Goal: Task Accomplishment & Management: Manage account settings

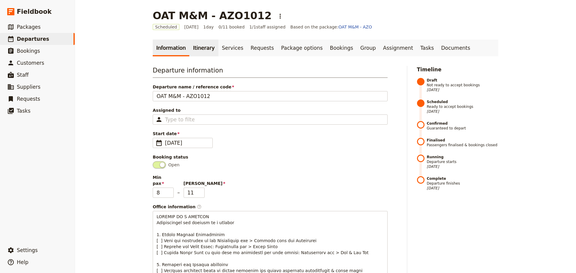
click at [189, 46] on link "Itinerary" at bounding box center [203, 48] width 29 height 17
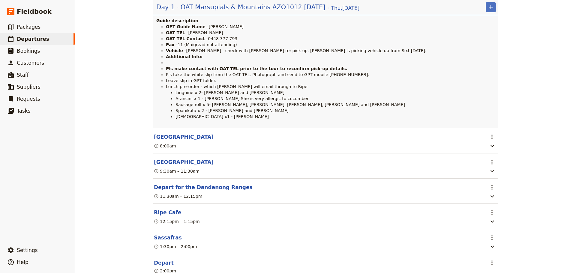
scroll to position [180, 0]
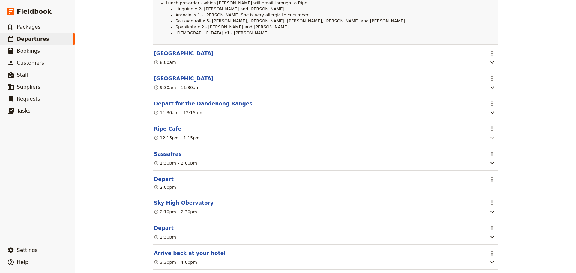
click at [491, 141] on icon "button" at bounding box center [491, 137] width 7 height 7
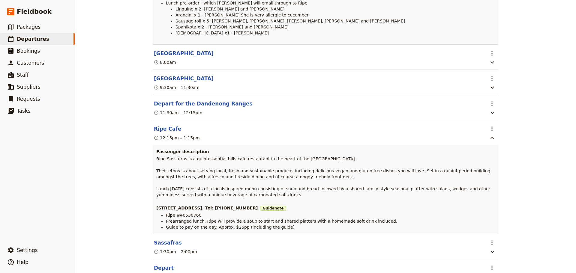
click at [180, 217] on span "Ripe #40530760" at bounding box center [184, 215] width 36 height 5
copy span "40530760"
click at [36, 41] on span "Departures" at bounding box center [33, 39] width 32 height 6
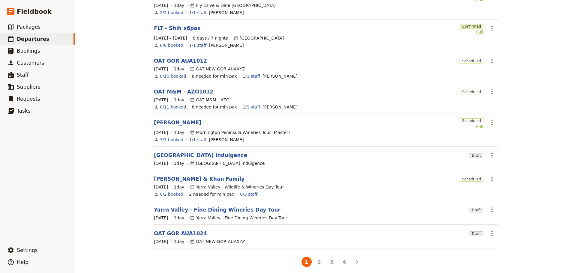
click at [192, 89] on link "OAT M&M - AZO1012" at bounding box center [183, 91] width 59 height 7
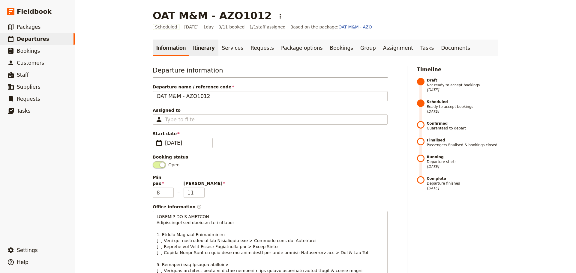
click at [199, 49] on link "Itinerary" at bounding box center [203, 48] width 29 height 17
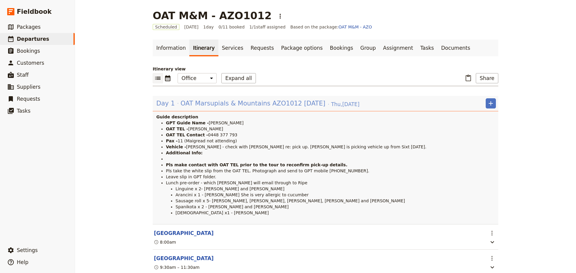
click at [180, 100] on span "OAT Marsupials & Mountains AZO1012 [DATE]" at bounding box center [252, 103] width 145 height 9
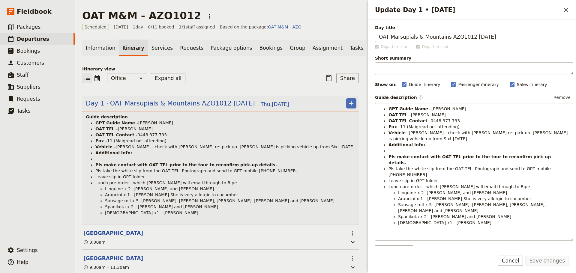
drag, startPoint x: 114, startPoint y: 150, endPoint x: 184, endPoint y: 147, distance: 70.8
click at [184, 147] on span "[PERSON_NAME] - check with [PERSON_NAME] re: pick up. [PERSON_NAME] is picking …" at bounding box center [236, 146] width 240 height 5
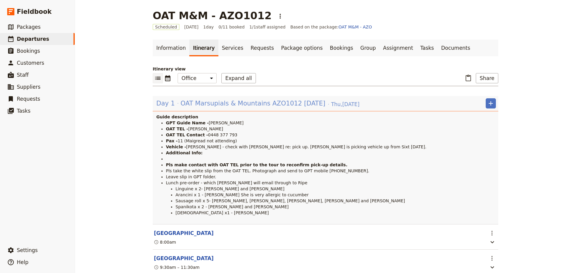
click at [242, 104] on span "OAT Marsupials & Mountains AZO1012 [DATE]" at bounding box center [252, 103] width 145 height 9
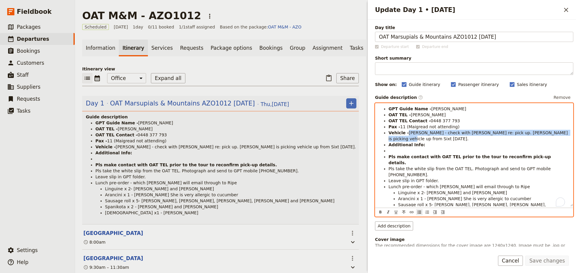
drag, startPoint x: 557, startPoint y: 134, endPoint x: 406, endPoint y: 131, distance: 150.8
click at [406, 131] on li "Vehicle - [PERSON_NAME] - check with [PERSON_NAME] re: pick up. [PERSON_NAME] i…" at bounding box center [478, 136] width 181 height 12
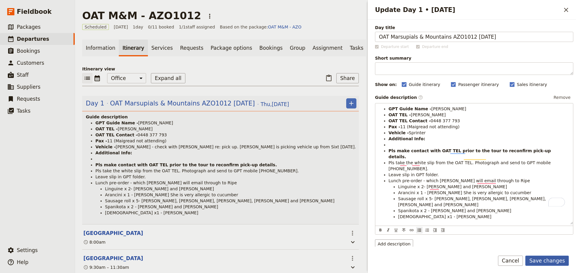
click at [535, 257] on button "Save changes" at bounding box center [546, 261] width 43 height 10
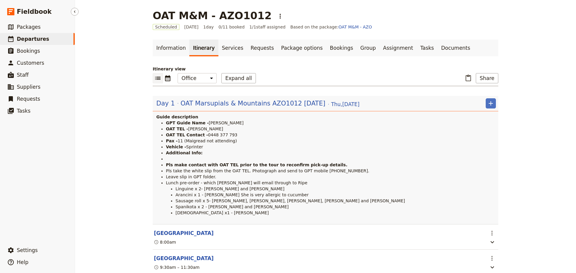
click at [32, 36] on span "Departures" at bounding box center [33, 39] width 32 height 6
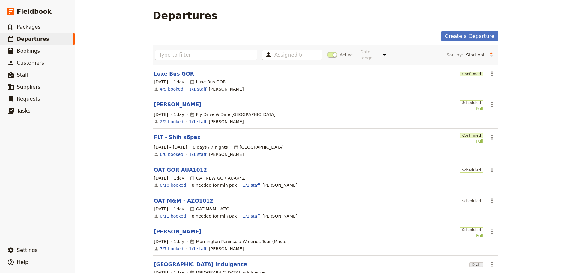
click at [176, 166] on link "OAT GOR AUA1012" at bounding box center [180, 169] width 53 height 7
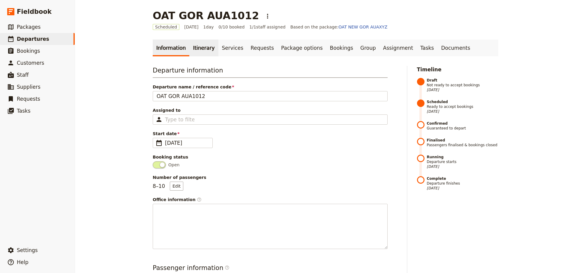
click at [200, 44] on link "Itinerary" at bounding box center [203, 48] width 29 height 17
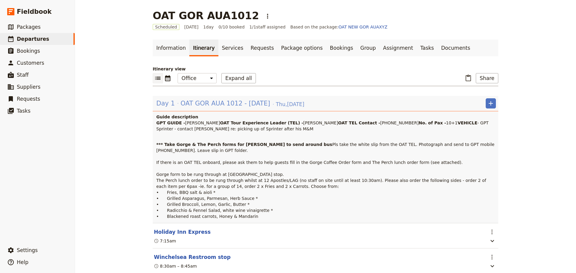
click at [198, 99] on div "Day 1 OAT GOR AUA 1012 - [DATE] [DATE]" at bounding box center [230, 103] width 149 height 10
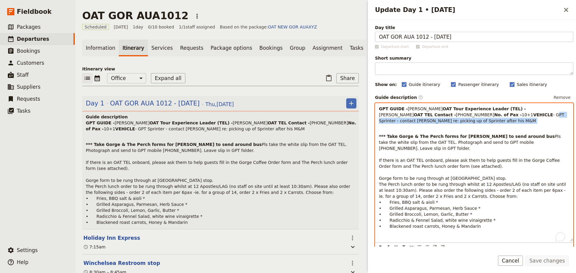
drag, startPoint x: 410, startPoint y: 133, endPoint x: 533, endPoint y: 139, distance: 123.3
click at [533, 130] on p "GPT GUIDE - [PERSON_NAME] Tour Experience Leader (TEL) - [PERSON_NAME] OAT TEL …" at bounding box center [474, 118] width 190 height 24
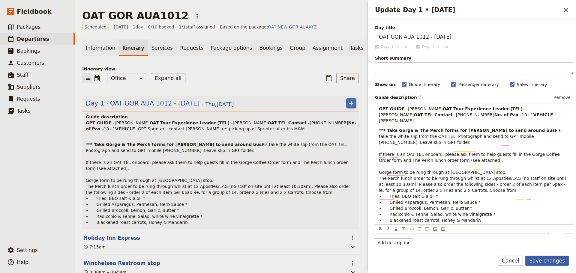
click at [548, 256] on button "Save changes" at bounding box center [546, 261] width 43 height 10
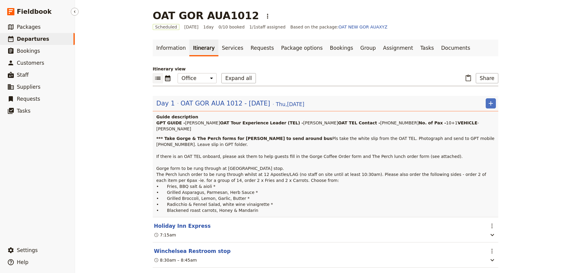
click at [26, 39] on span "Departures" at bounding box center [33, 39] width 32 height 6
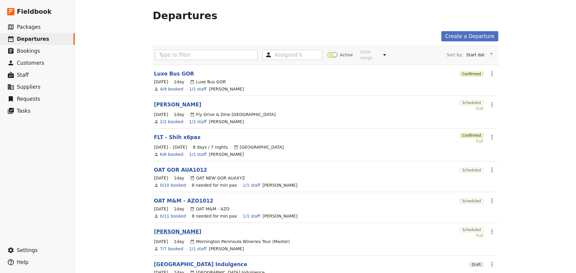
click at [166, 228] on link "[PERSON_NAME]" at bounding box center [177, 231] width 47 height 7
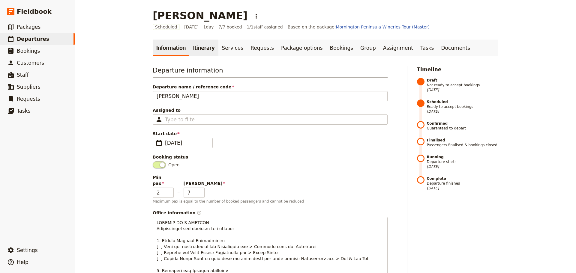
click at [194, 44] on link "Itinerary" at bounding box center [203, 48] width 29 height 17
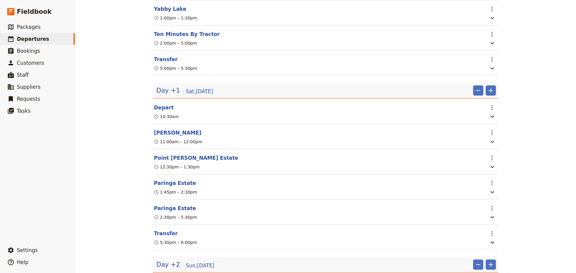
scroll to position [360, 0]
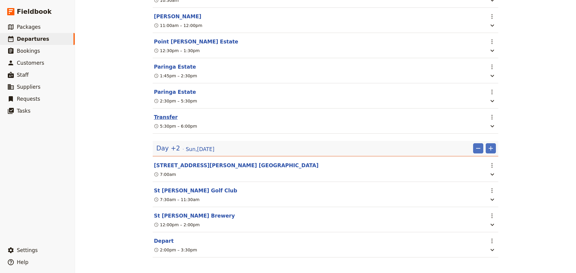
click at [157, 121] on button "Transfer" at bounding box center [166, 117] width 24 height 7
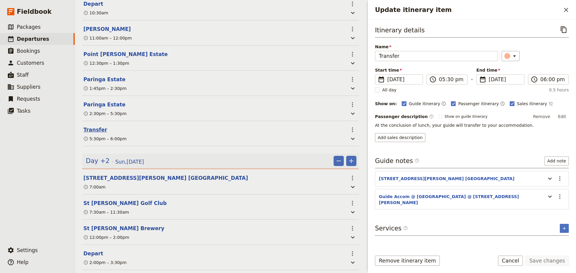
scroll to position [363, 0]
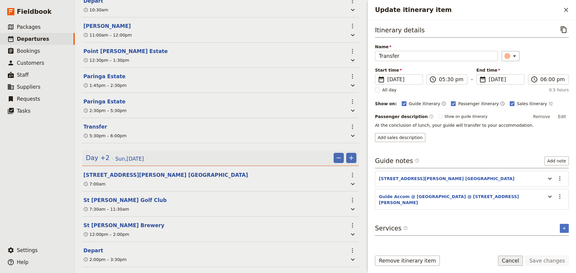
drag, startPoint x: 520, startPoint y: 261, endPoint x: 496, endPoint y: 242, distance: 30.5
click at [519, 261] on button "Cancel" at bounding box center [510, 261] width 25 height 10
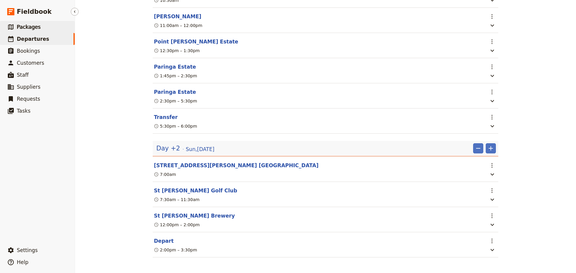
click at [37, 28] on span "Packages" at bounding box center [29, 27] width 24 height 6
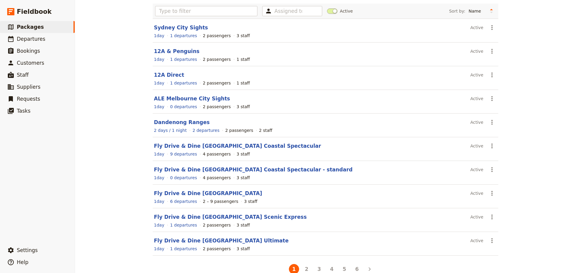
scroll to position [53, 0]
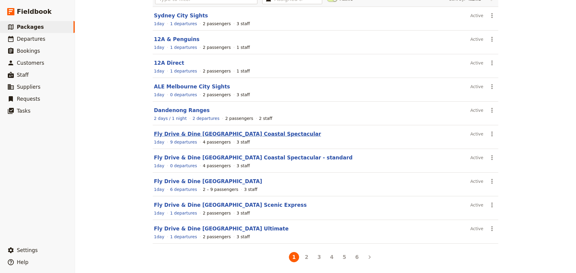
click at [209, 132] on link "Fly Drive & Dine [GEOGRAPHIC_DATA] Coastal Spectacular" at bounding box center [237, 134] width 167 height 6
